Goal: Task Accomplishment & Management: Complete application form

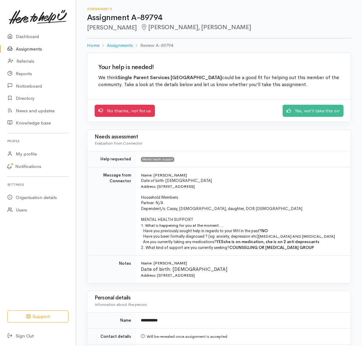
click at [309, 209] on p "Dependent/s: Cassy, [DEMOGRAPHIC_DATA], daughter, DOB [DEMOGRAPHIC_DATA]" at bounding box center [242, 208] width 202 height 5
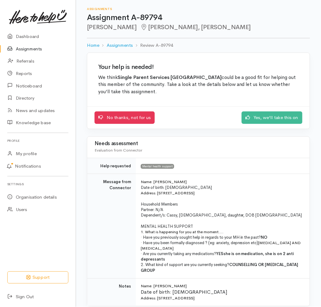
scroll to position [34, 0]
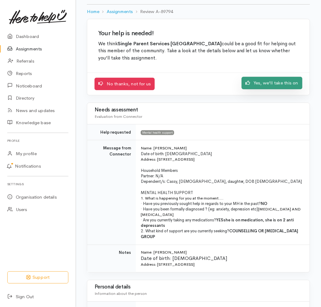
click at [281, 85] on link "Yes, we'll take this on" at bounding box center [272, 83] width 61 height 12
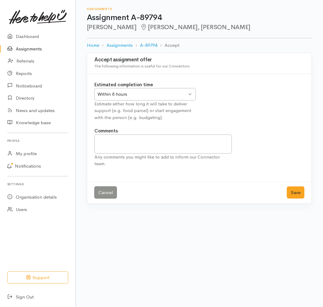
click at [191, 93] on div "Within 8 hours Within 8 hours" at bounding box center [146, 94] width 102 height 12
click at [190, 94] on div "3 Days 3 Days" at bounding box center [146, 94] width 102 height 12
click at [112, 140] on textarea "Comments" at bounding box center [164, 144] width 138 height 19
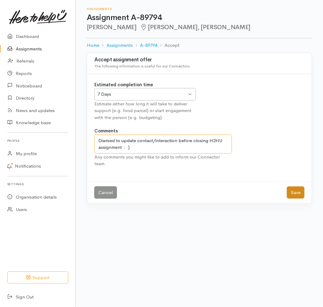
type textarea "Diarised to update contact/interaction before closing H2HU assignment : )"
click at [297, 187] on button "Save" at bounding box center [296, 193] width 18 height 12
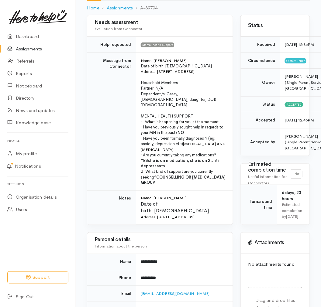
scroll to position [67, 0]
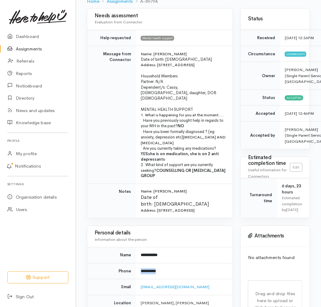
drag, startPoint x: 163, startPoint y: 267, endPoint x: 141, endPoint y: 270, distance: 22.7
click at [141, 270] on td "**********" at bounding box center [184, 271] width 97 height 16
drag, startPoint x: 201, startPoint y: 283, endPoint x: 140, endPoint y: 286, distance: 60.9
click at [140, 286] on td "[EMAIL_ADDRESS][DOMAIN_NAME]" at bounding box center [184, 288] width 97 height 16
copy link "[EMAIL_ADDRESS][DOMAIN_NAME]"
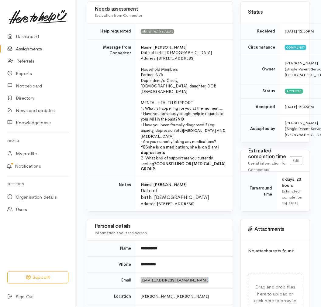
scroll to position [62, 0]
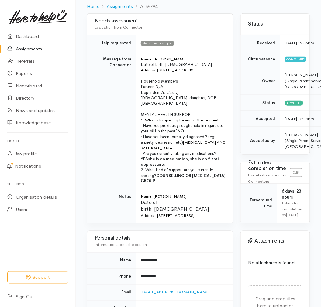
drag, startPoint x: 320, startPoint y: 114, endPoint x: 321, endPoint y: 106, distance: 8.5
click at [321, 106] on html "Support Your 'Here to help u' liaison Your contact within the 'Here to help u' …" at bounding box center [160, 91] width 321 height 307
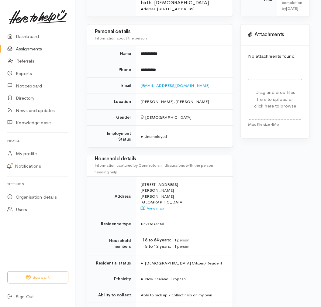
scroll to position [284, 0]
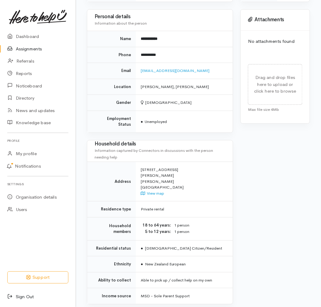
click at [29, 296] on link "Sign Out" at bounding box center [38, 297] width 76 height 12
